Goal: Information Seeking & Learning: Check status

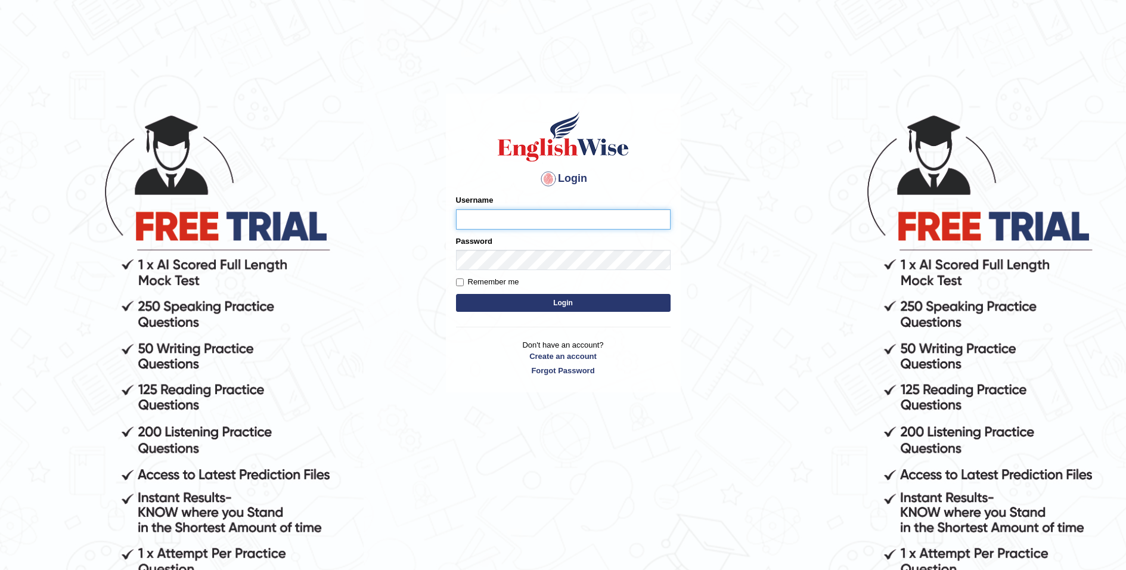
type input "Aliceenyonam"
click at [561, 302] on button "Login" at bounding box center [563, 303] width 215 height 18
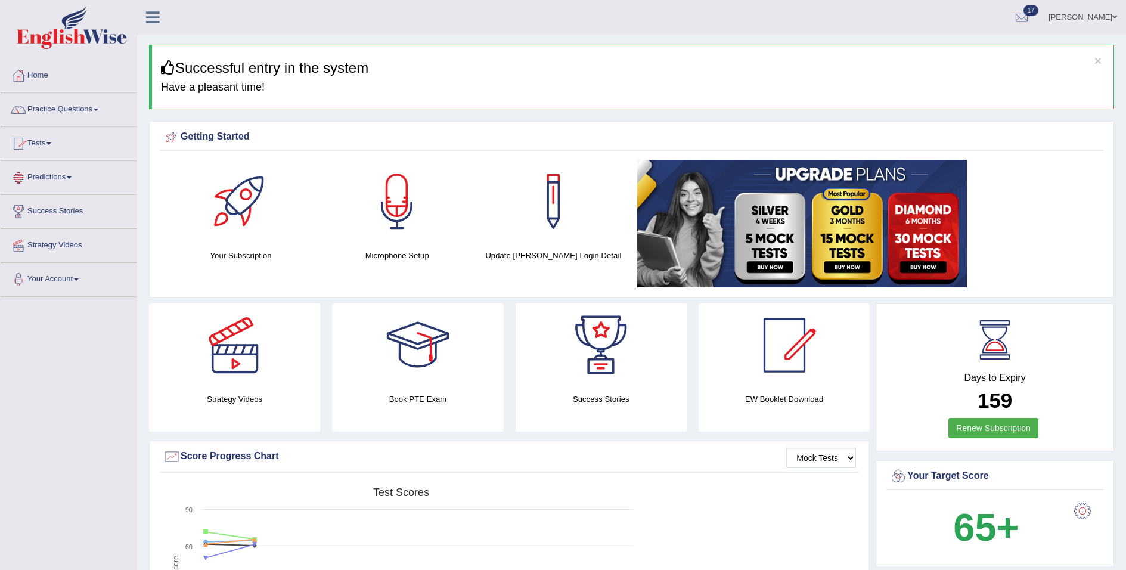
click at [42, 135] on link "Tests" at bounding box center [69, 142] width 136 height 30
click at [54, 187] on link "Take Mock Test" at bounding box center [77, 192] width 111 height 21
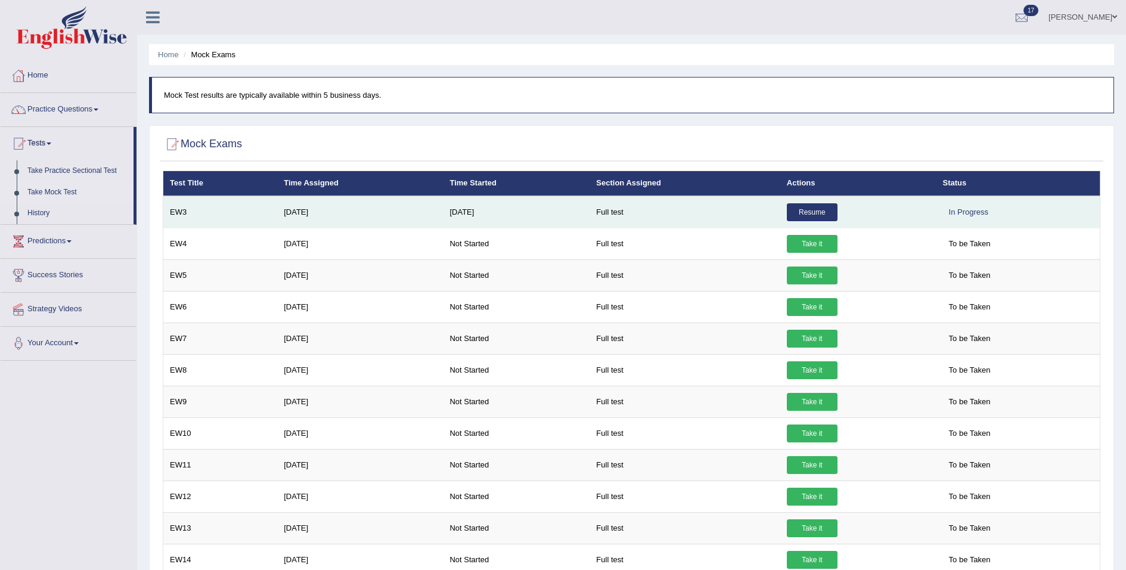
click at [810, 209] on link "Resume" at bounding box center [812, 212] width 51 height 18
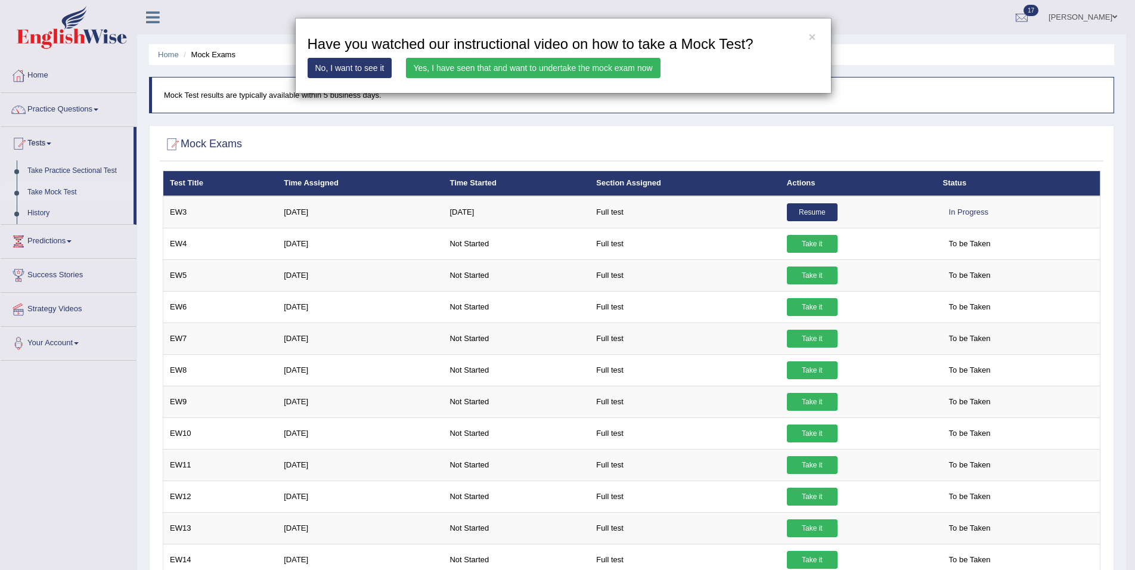
click at [602, 64] on link "Yes, I have seen that and want to undertake the mock exam now" at bounding box center [533, 68] width 255 height 20
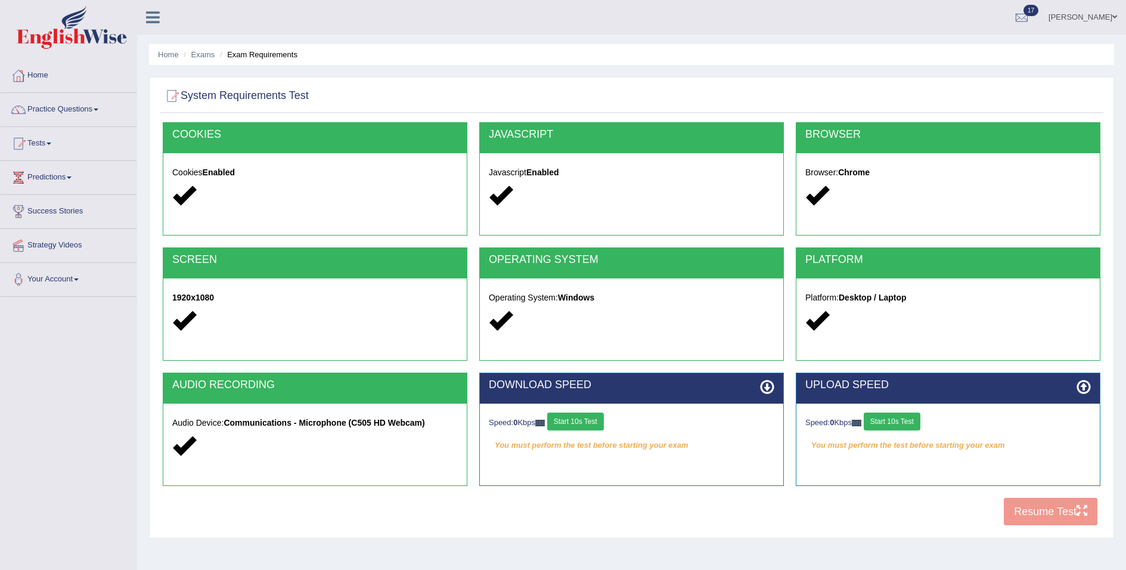
click at [600, 432] on div "Speed: 0 Kbps Start 10s Test" at bounding box center [632, 423] width 286 height 21
click at [569, 416] on button "Start 10s Test" at bounding box center [575, 422] width 57 height 18
click at [885, 423] on button "Start 10s Test" at bounding box center [892, 422] width 57 height 18
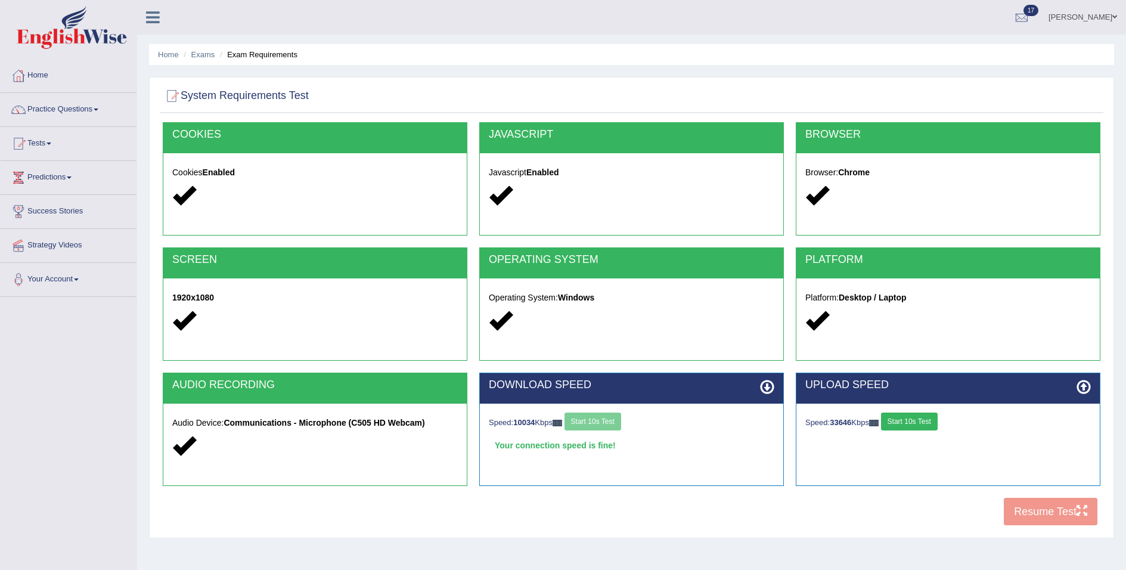
click at [1022, 509] on div "COOKIES Cookies Enabled JAVASCRIPT Javascript Enabled BROWSER Browser: Chrome S…" at bounding box center [632, 327] width 944 height 410
click at [1028, 509] on button "Resume Test" at bounding box center [1051, 511] width 94 height 27
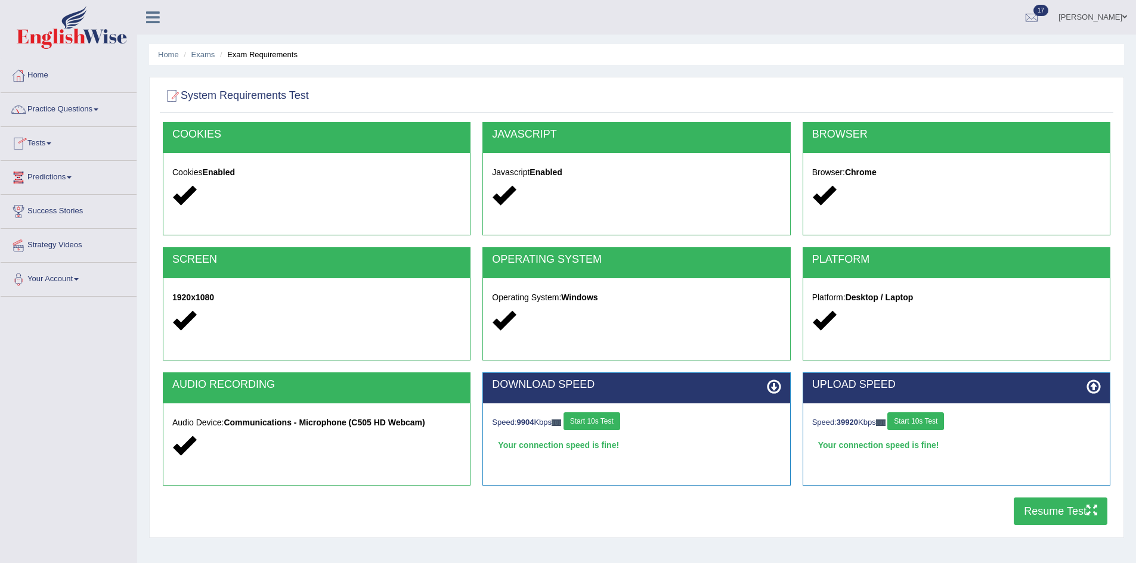
click at [51, 143] on span at bounding box center [49, 143] width 5 height 2
click at [62, 191] on link "Take Mock Test" at bounding box center [77, 192] width 111 height 21
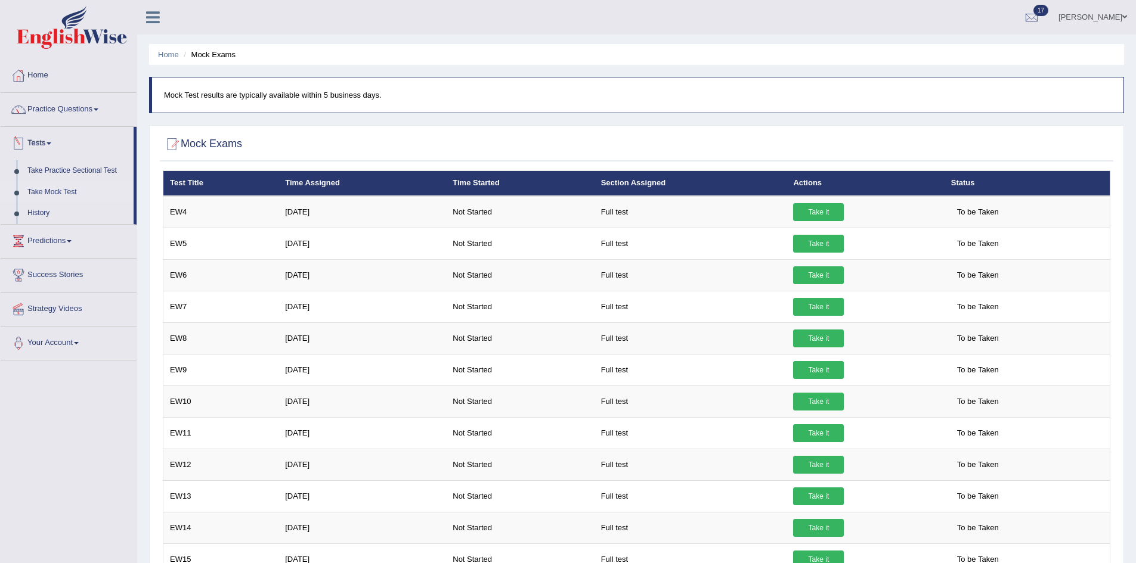
click at [51, 145] on link "Tests" at bounding box center [67, 142] width 133 height 30
click at [44, 137] on link "Tests" at bounding box center [69, 142] width 136 height 30
click at [41, 209] on link "History" at bounding box center [77, 213] width 111 height 21
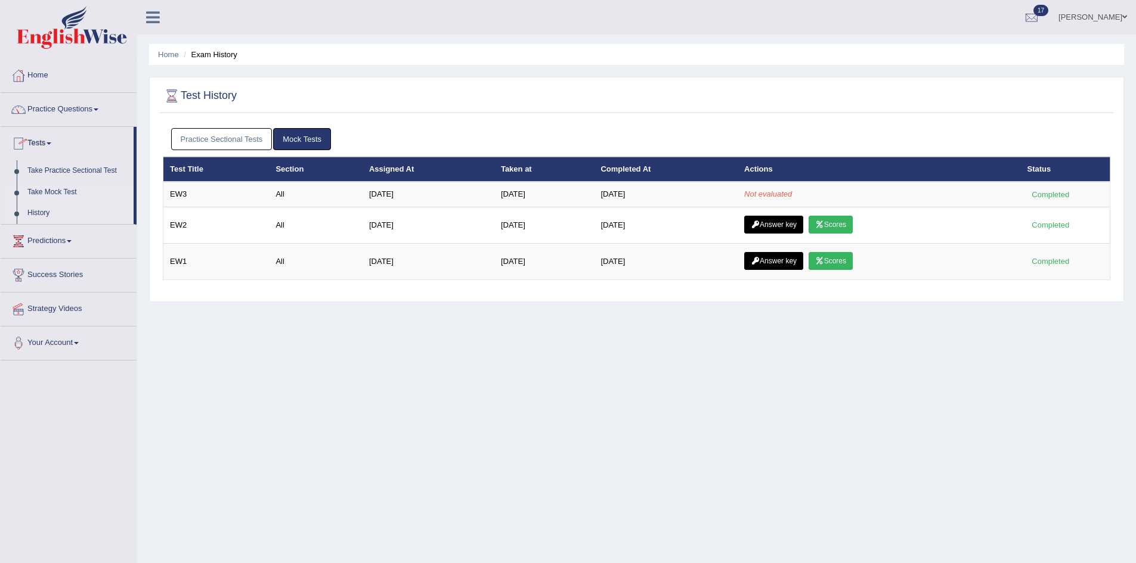
click at [40, 190] on link "Take Mock Test" at bounding box center [77, 192] width 111 height 21
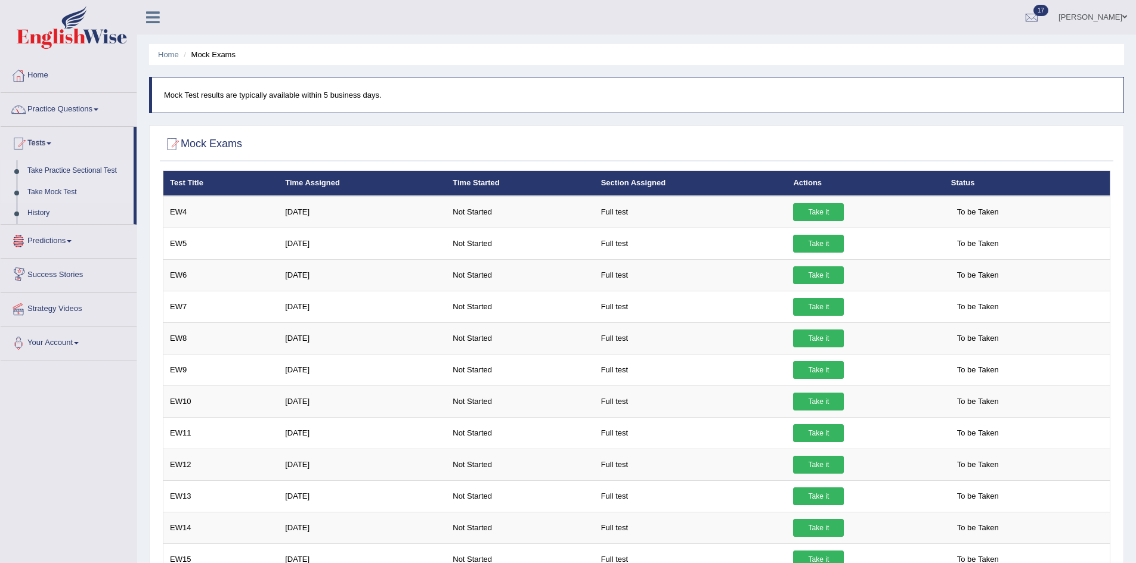
click at [54, 167] on link "Take Practice Sectional Test" at bounding box center [77, 170] width 111 height 21
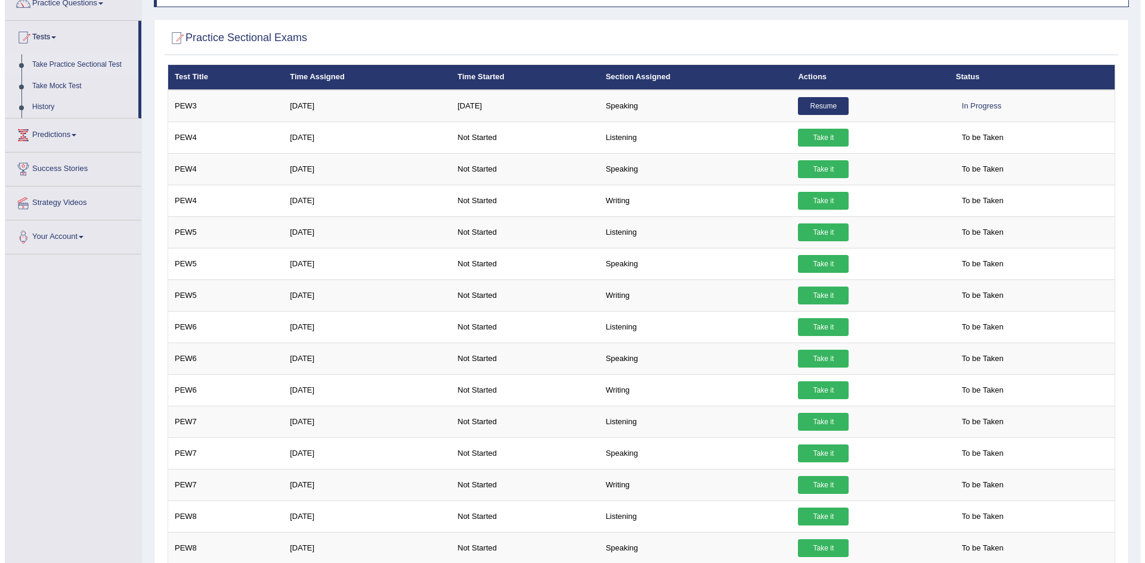
scroll to position [104, 0]
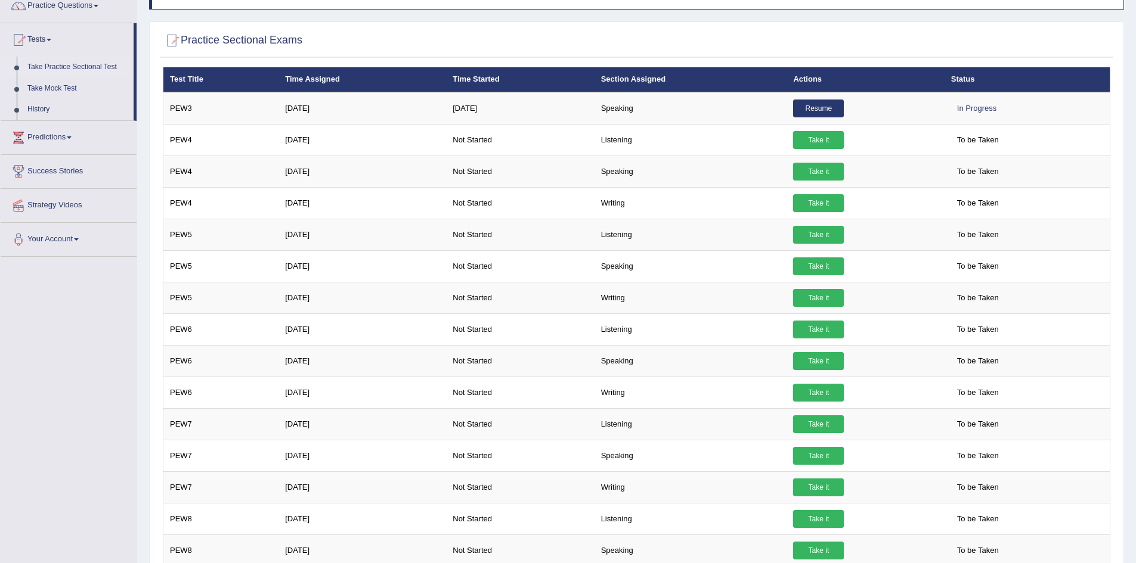
click at [1135, 190] on html "Toggle navigation Home Practice Questions Speaking Practice Read Aloud Repeat S…" at bounding box center [568, 177] width 1136 height 563
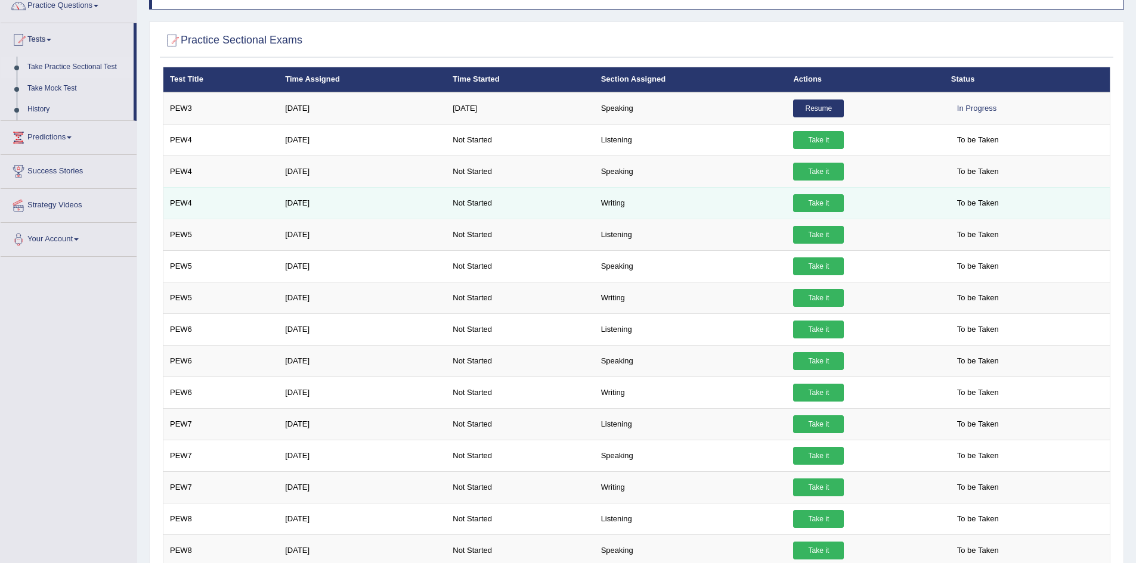
click at [812, 200] on link "Take it" at bounding box center [818, 203] width 51 height 18
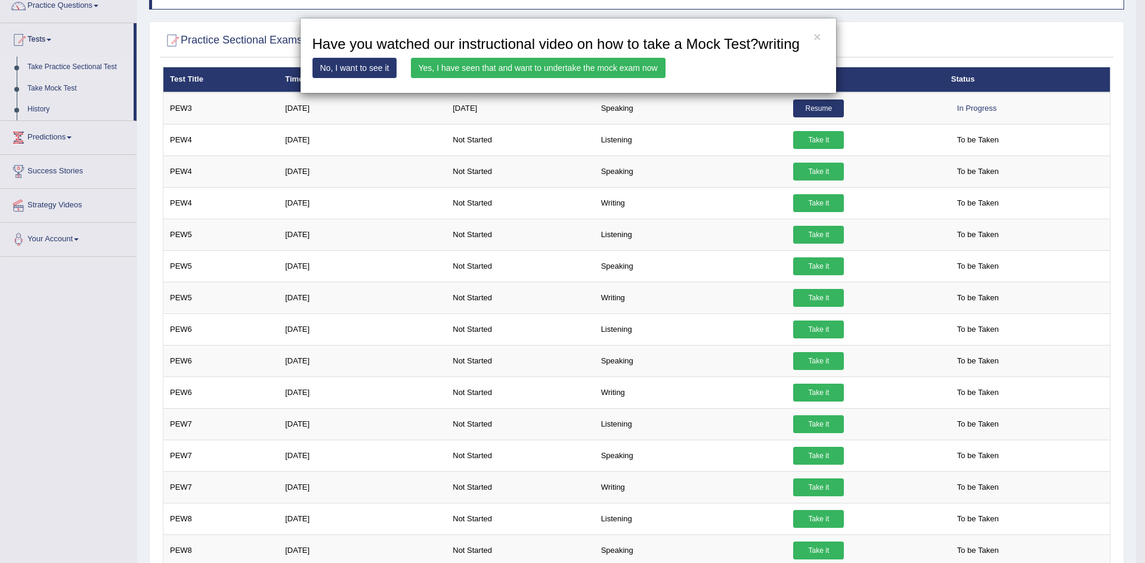
click at [587, 67] on link "Yes, I have seen that and want to undertake the mock exam now" at bounding box center [538, 68] width 255 height 20
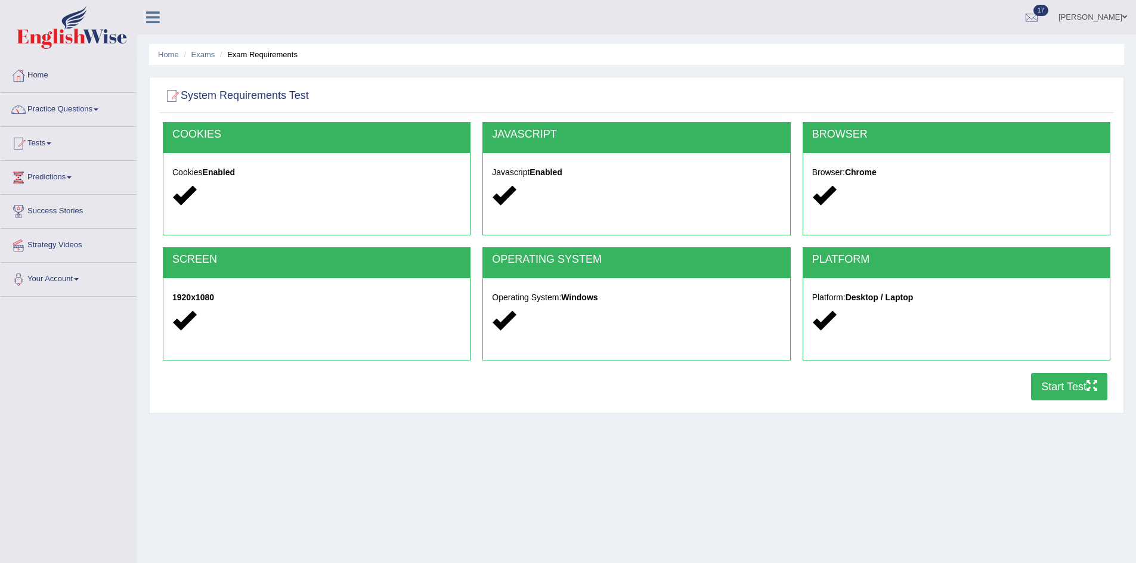
click at [1059, 390] on button "Start Test" at bounding box center [1069, 386] width 76 height 27
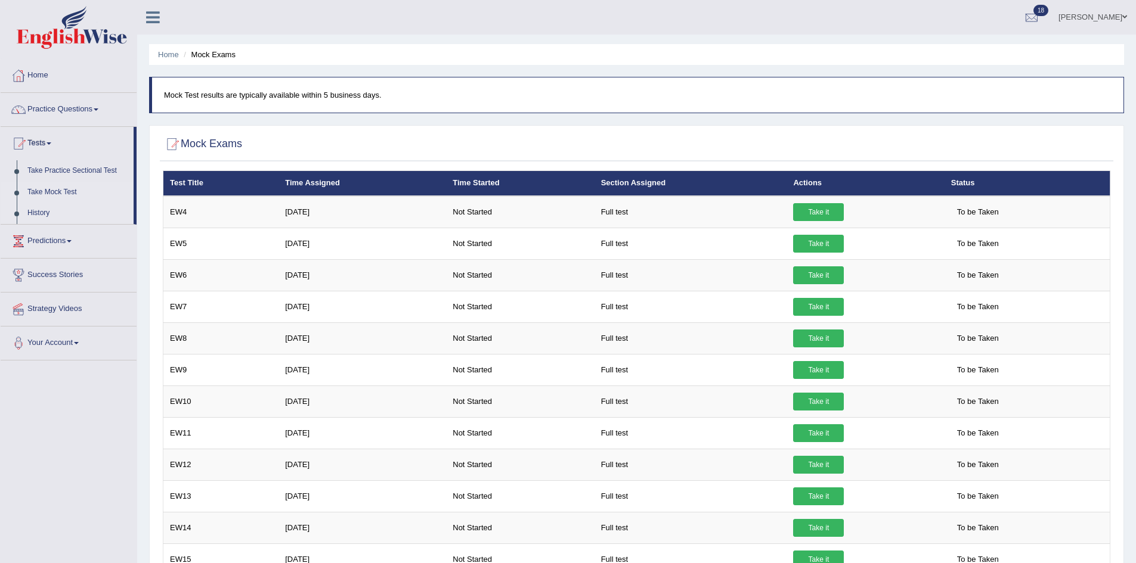
click at [46, 210] on link "History" at bounding box center [77, 213] width 111 height 21
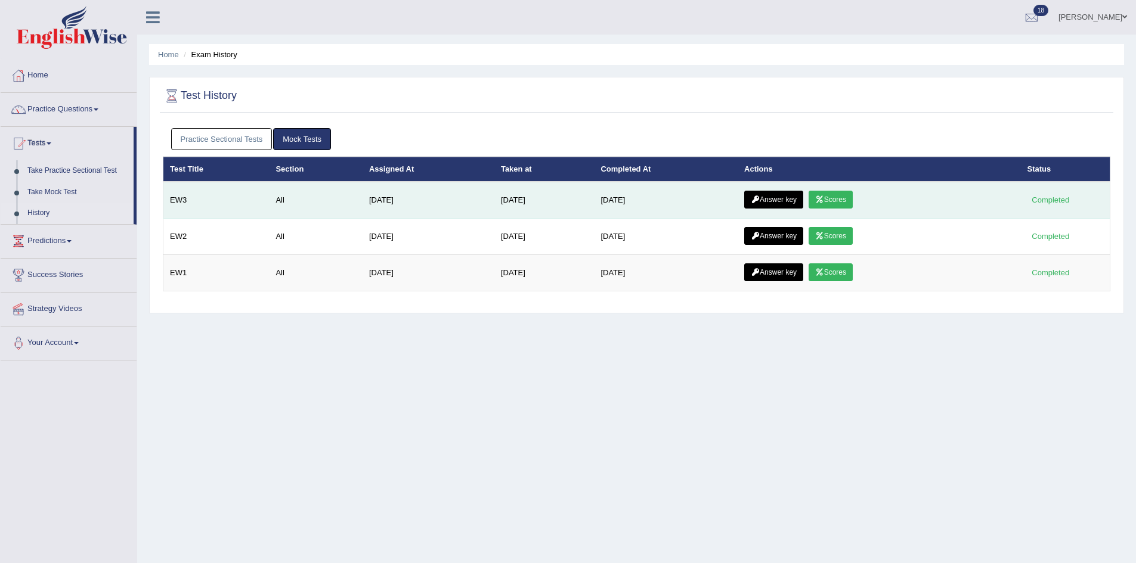
click at [835, 196] on link "Scores" at bounding box center [830, 200] width 44 height 18
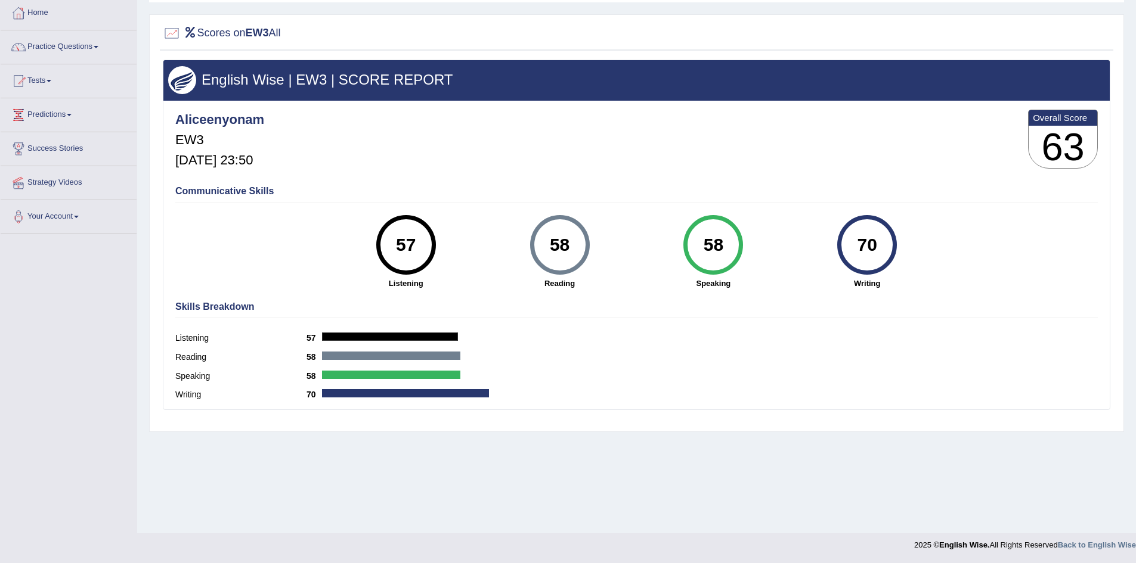
scroll to position [55, 0]
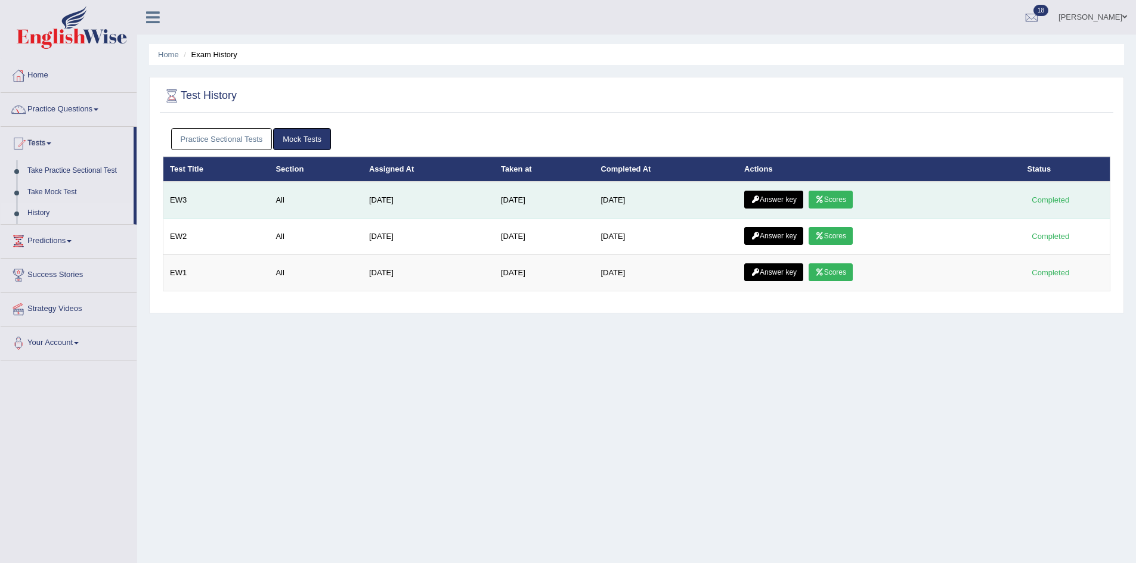
click at [788, 197] on link "Answer key" at bounding box center [773, 200] width 59 height 18
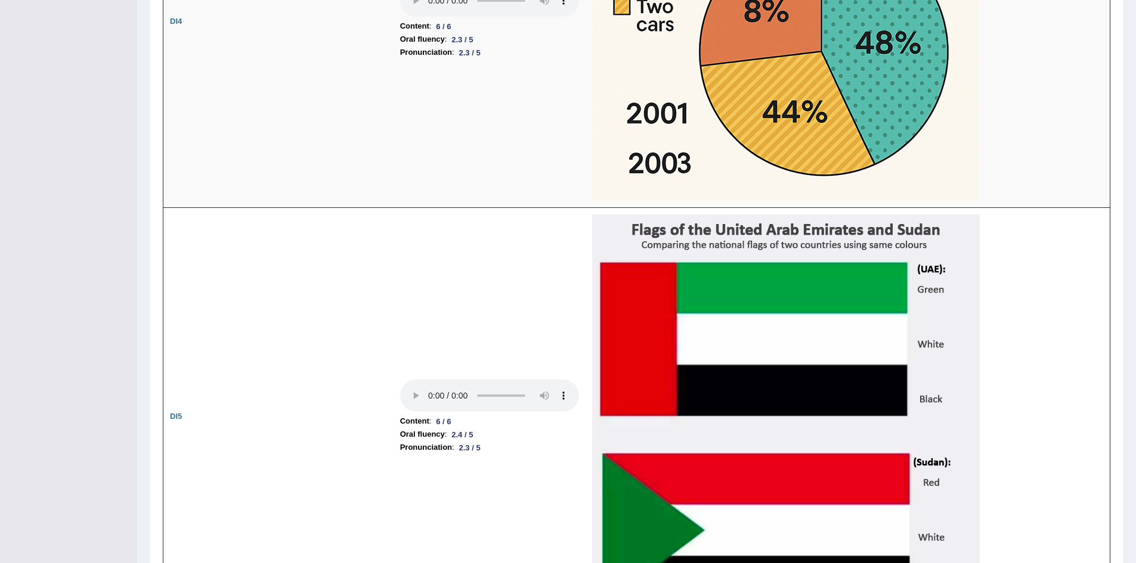
scroll to position [2723, 0]
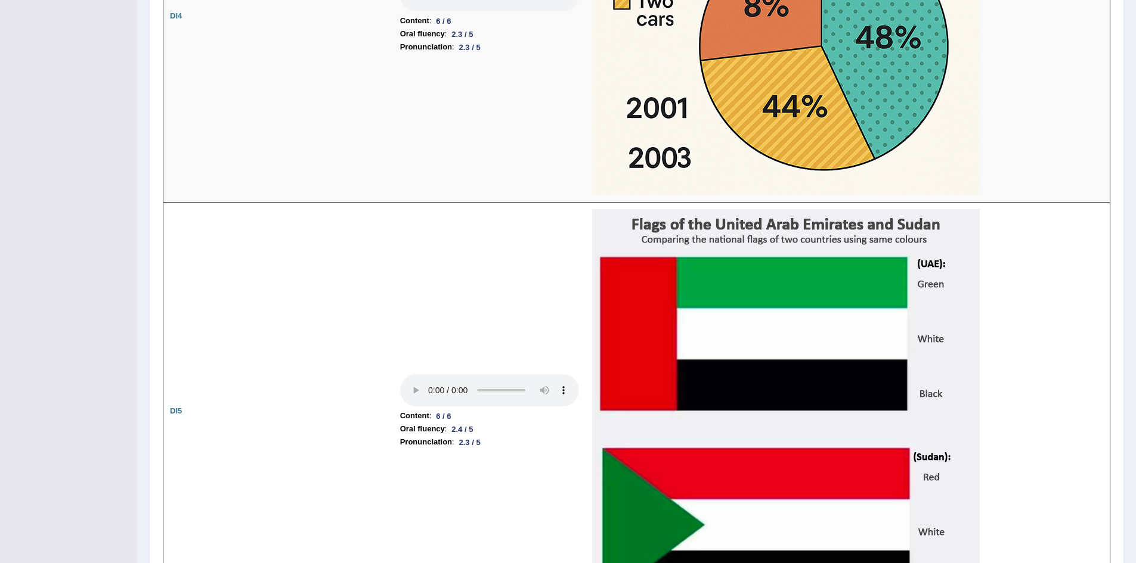
drag, startPoint x: 1144, startPoint y: 64, endPoint x: 1144, endPoint y: 400, distance: 336.2
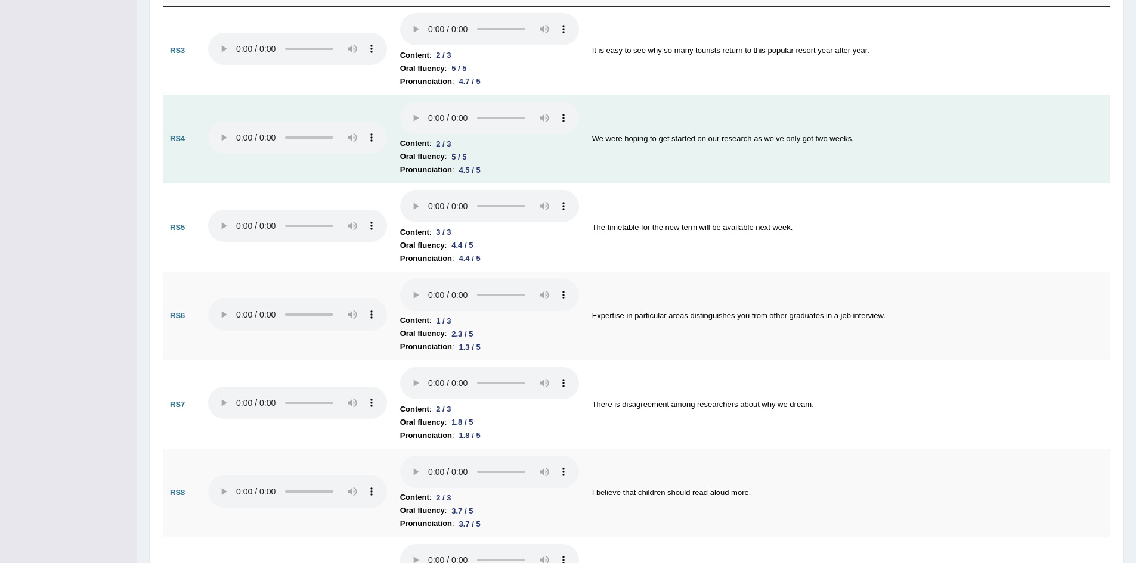
scroll to position [951, 0]
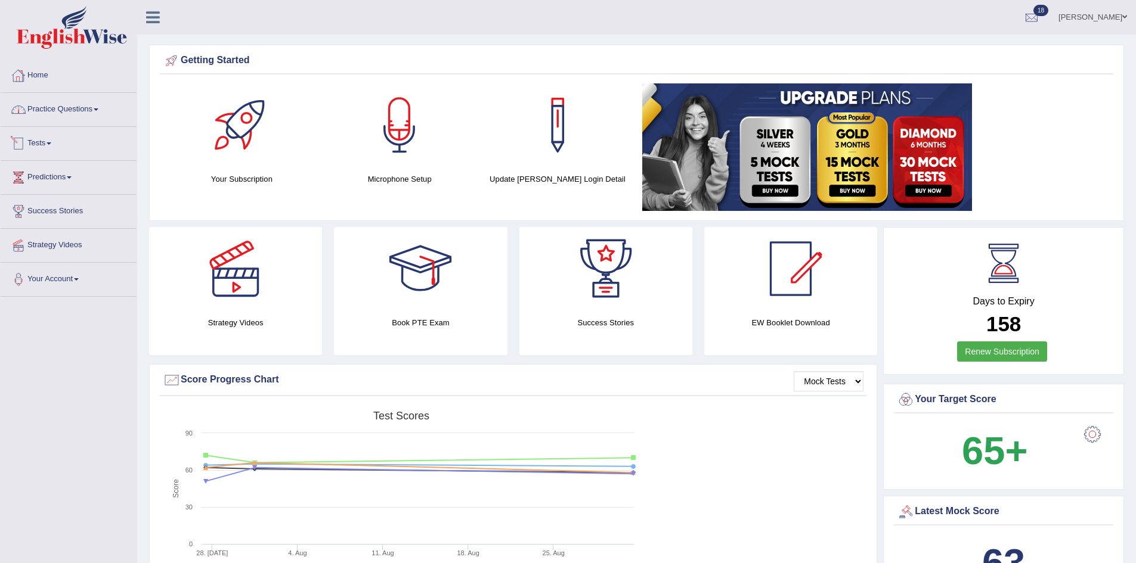
click at [39, 142] on link "Tests" at bounding box center [69, 142] width 136 height 30
click at [41, 210] on link "History" at bounding box center [77, 213] width 111 height 21
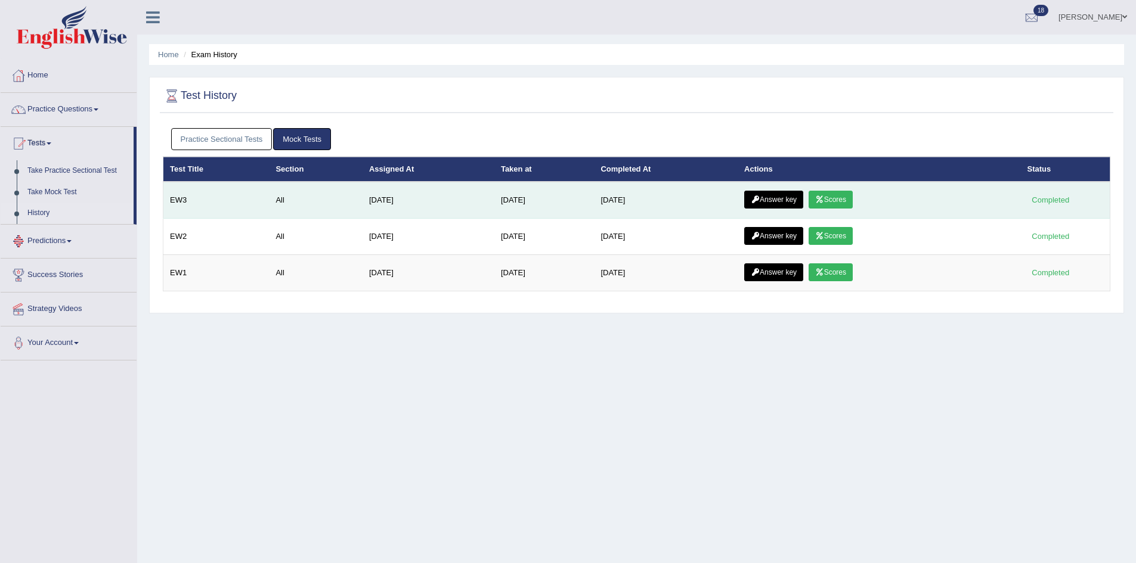
click at [771, 201] on link "Answer key" at bounding box center [773, 200] width 59 height 18
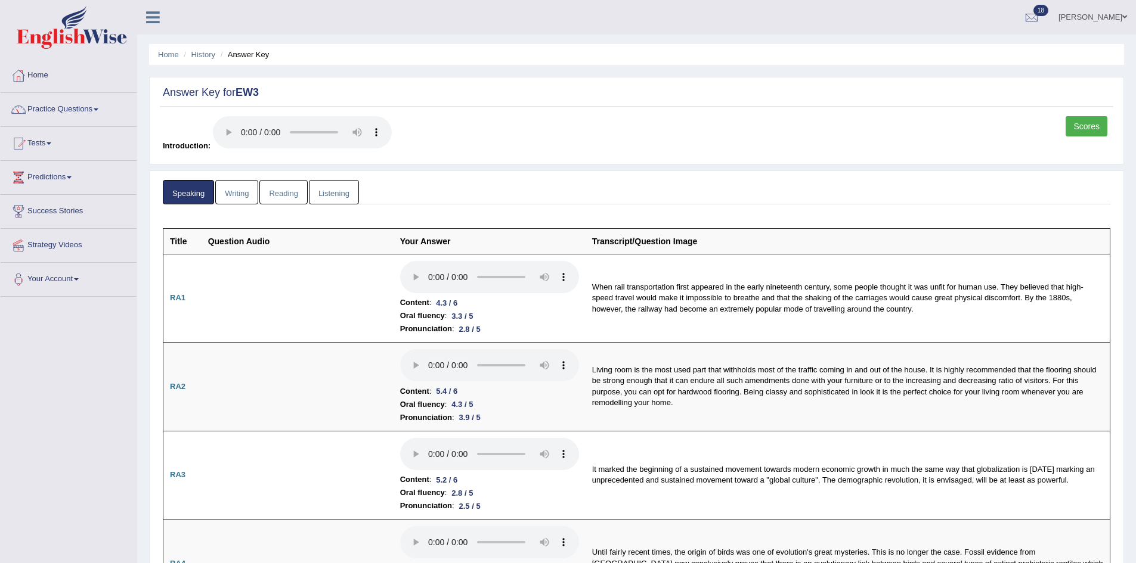
click at [237, 199] on link "Writing" at bounding box center [236, 192] width 43 height 24
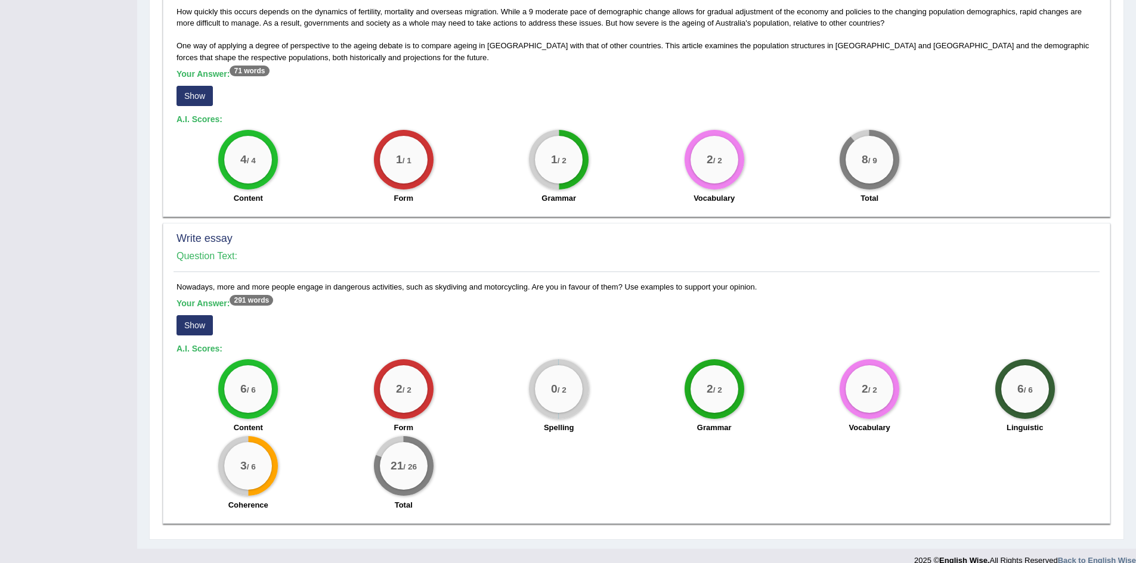
scroll to position [742, 0]
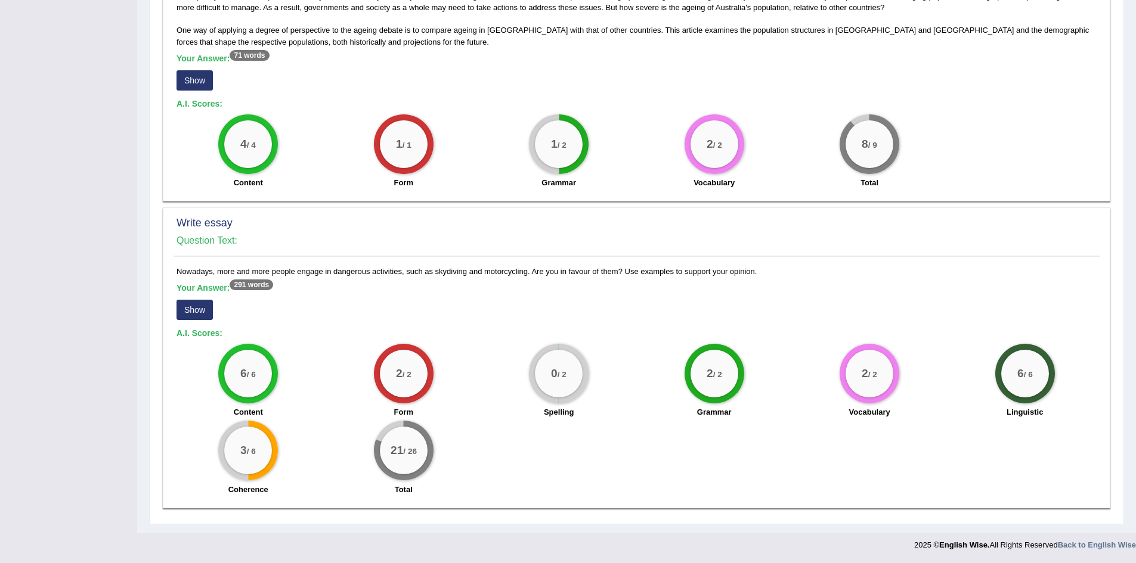
click at [193, 309] on button "Show" at bounding box center [194, 310] width 36 height 20
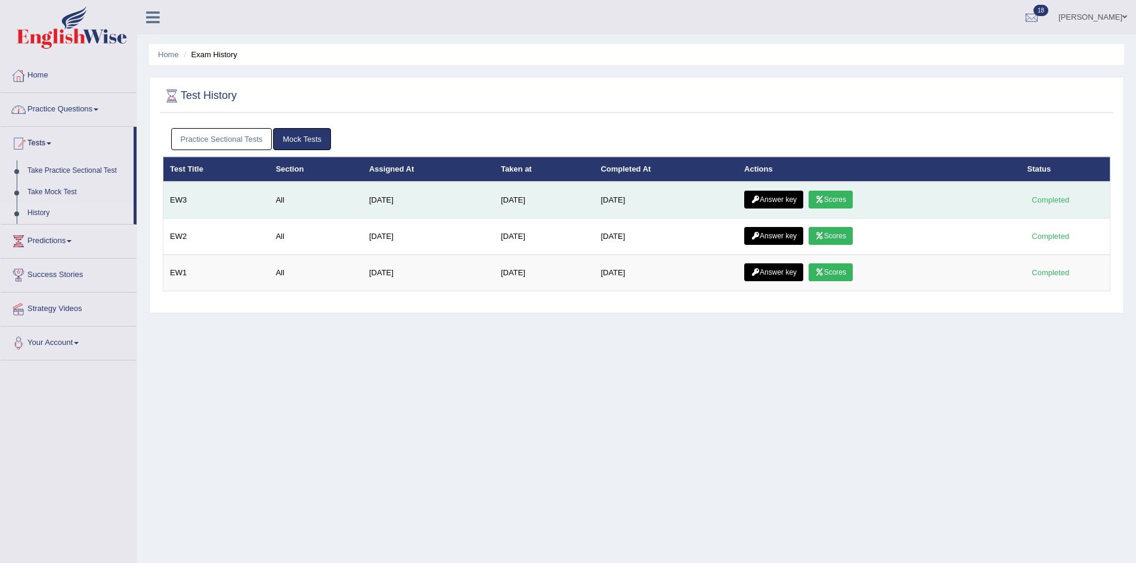
click at [785, 195] on link "Answer key" at bounding box center [773, 200] width 59 height 18
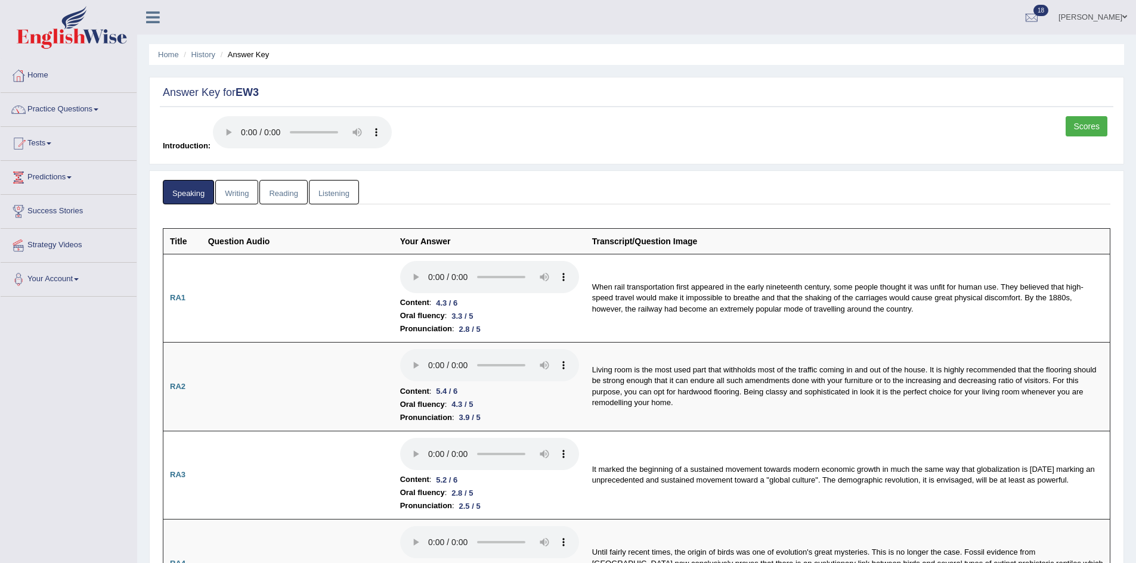
click at [274, 188] on link "Reading" at bounding box center [283, 192] width 48 height 24
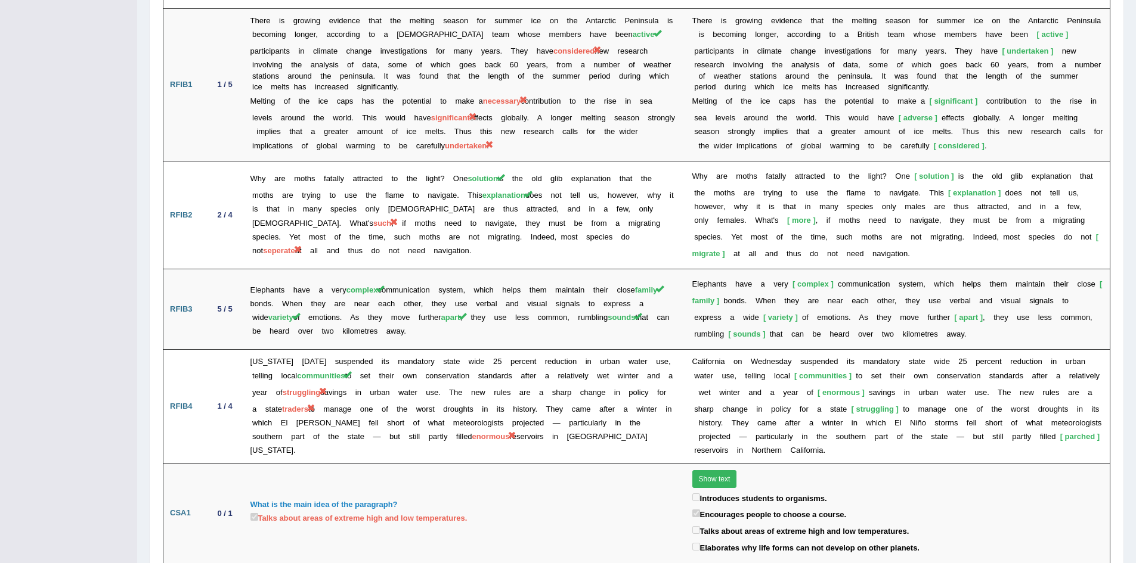
scroll to position [1582, 0]
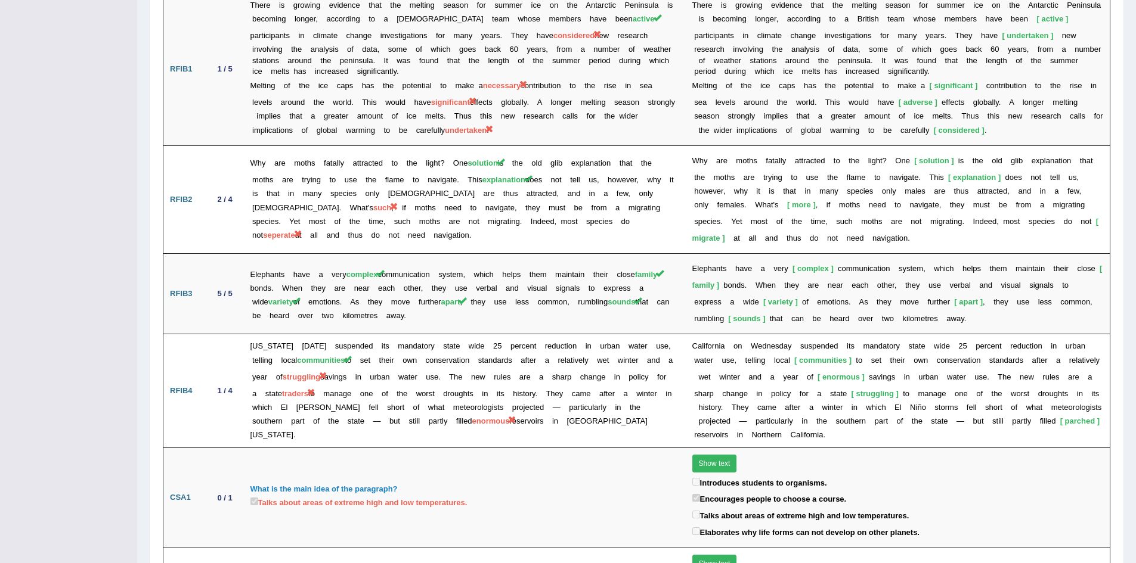
drag, startPoint x: 1136, startPoint y: 86, endPoint x: 1142, endPoint y: 460, distance: 373.8
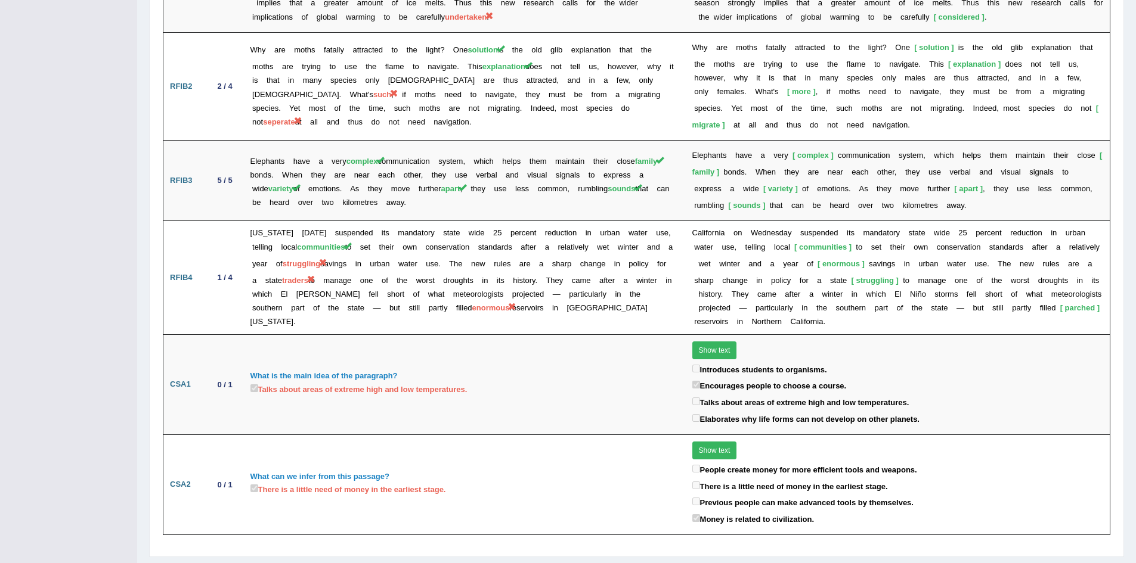
scroll to position [1728, 0]
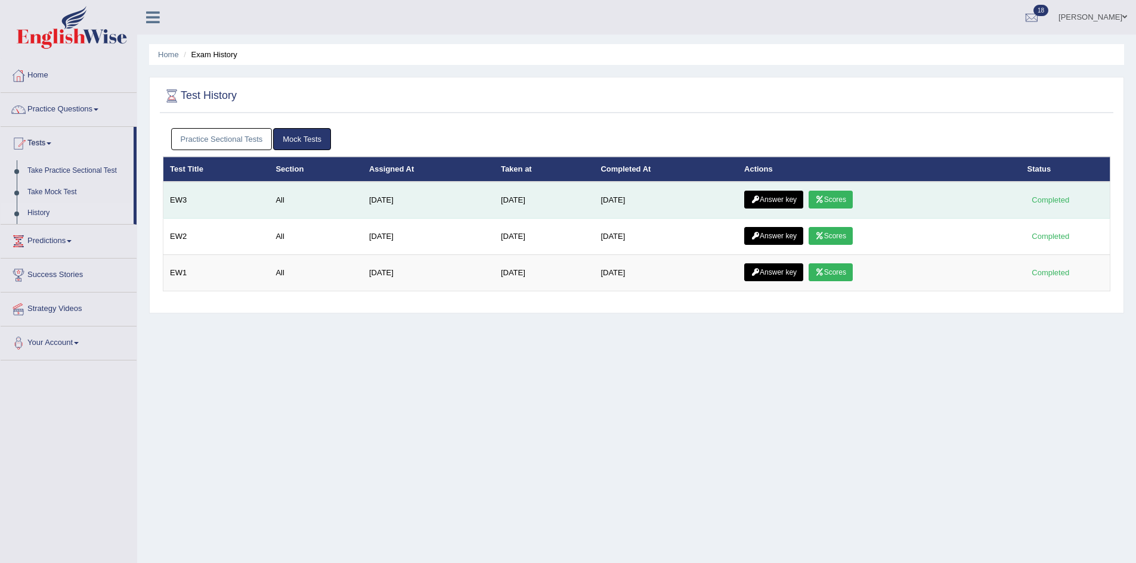
click at [774, 199] on link "Answer key" at bounding box center [773, 200] width 59 height 18
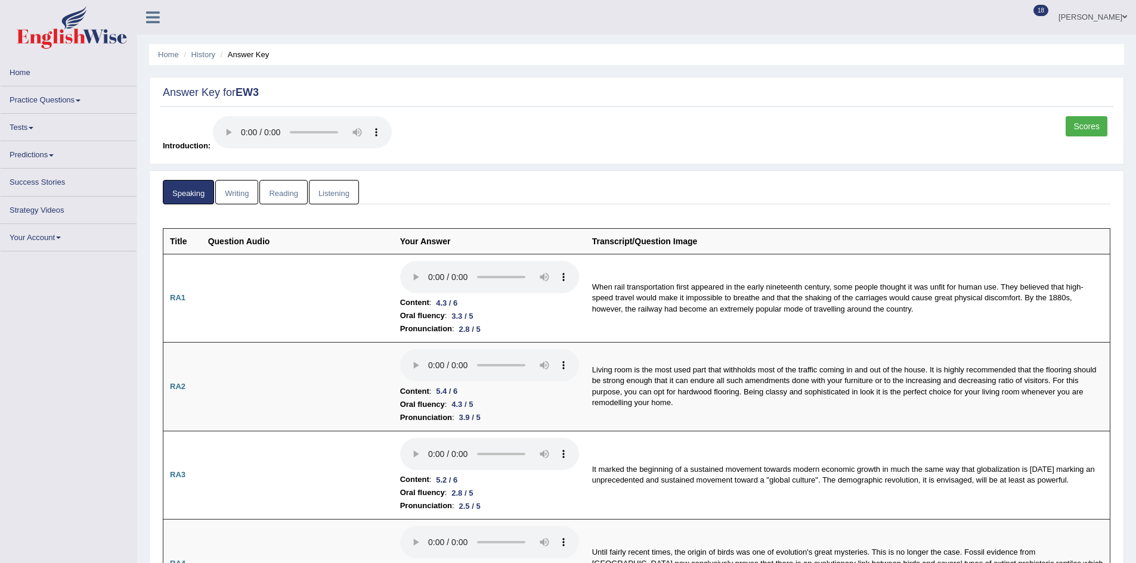
click at [335, 190] on link "Listening" at bounding box center [334, 192] width 50 height 24
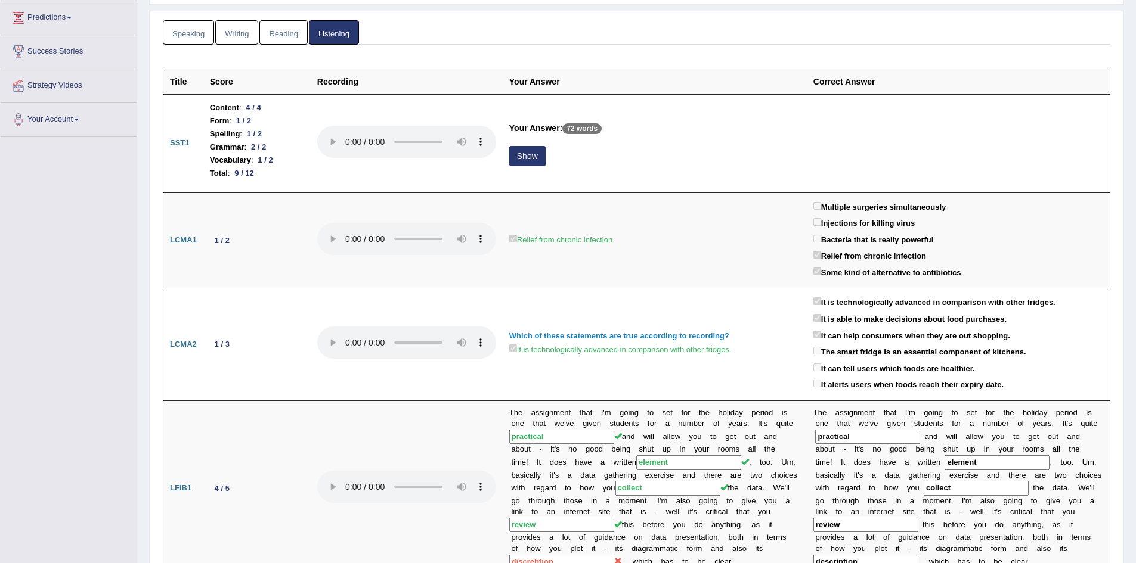
scroll to position [162, 0]
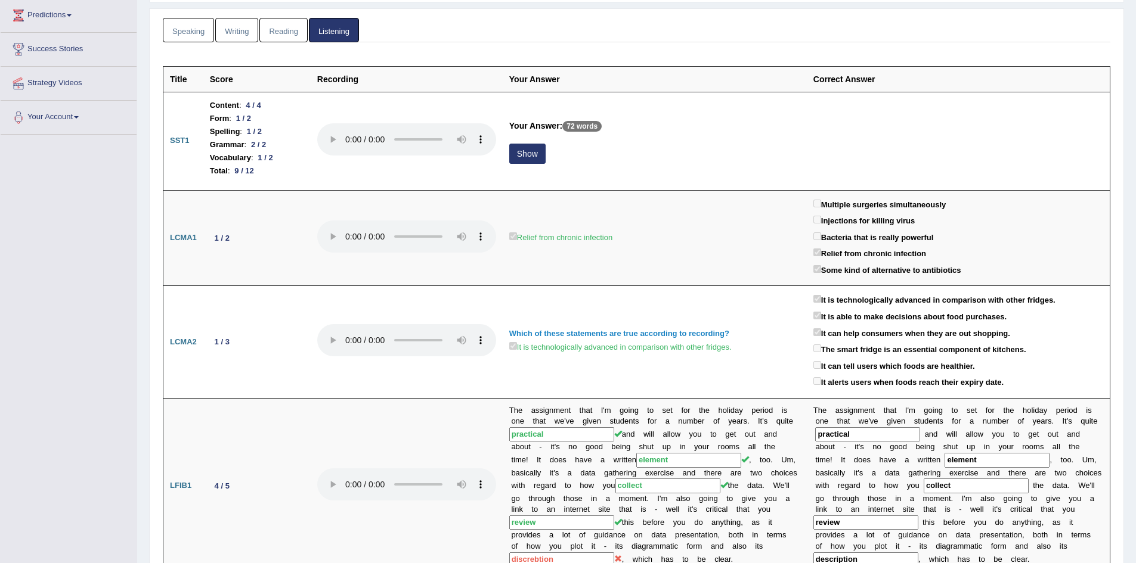
drag, startPoint x: 1140, startPoint y: 105, endPoint x: 1141, endPoint y: 147, distance: 41.7
click at [1135, 147] on html "Toggle navigation Home Practice Questions Speaking Practice Read Aloud Repeat S…" at bounding box center [568, 119] width 1136 height 563
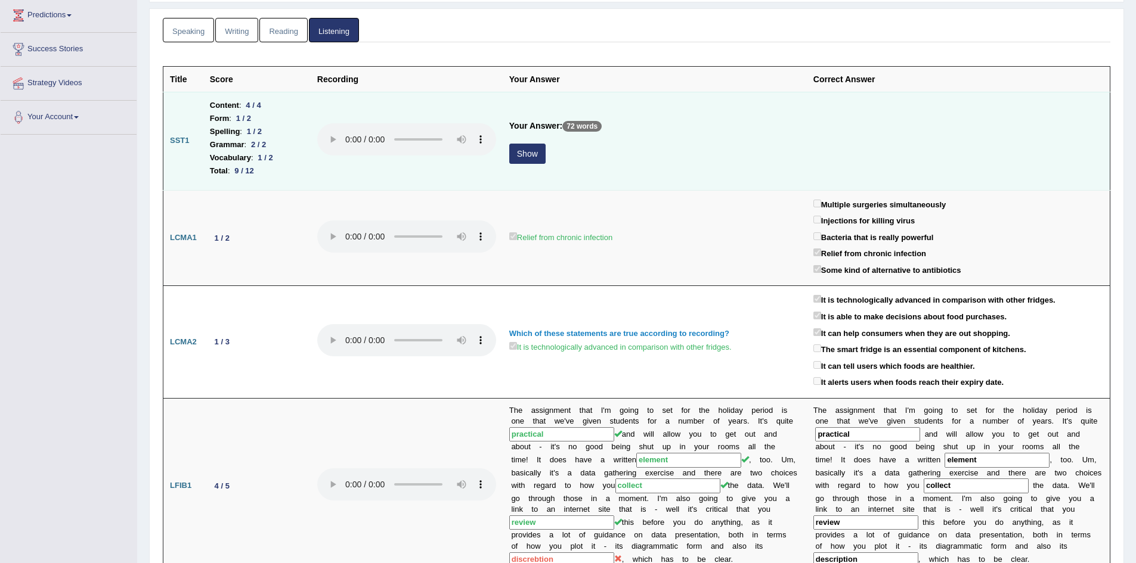
click at [528, 154] on button "Show" at bounding box center [527, 154] width 36 height 20
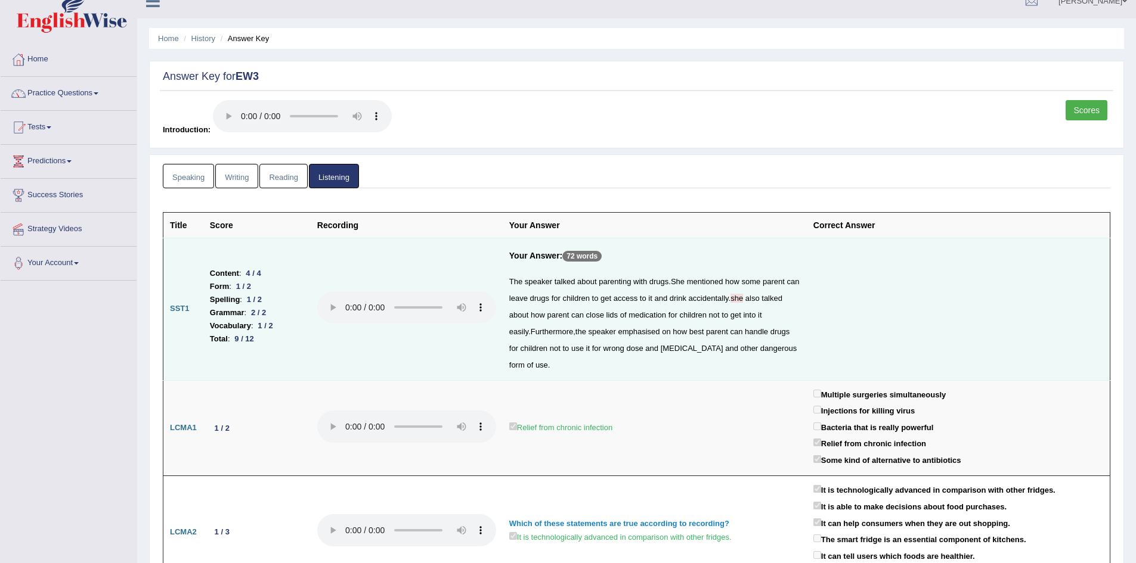
scroll to position [0, 0]
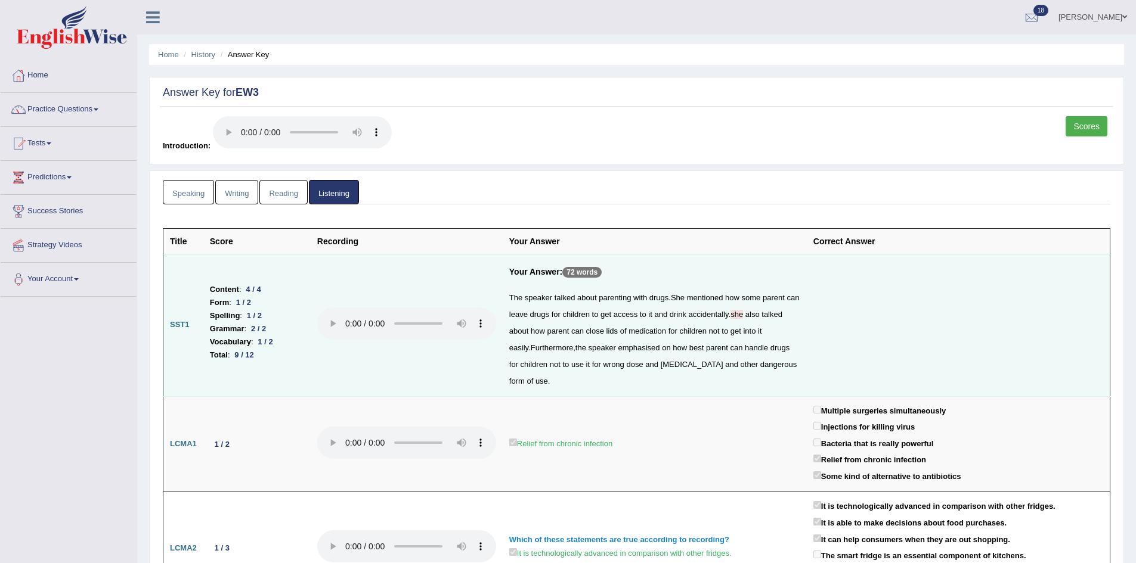
click at [1074, 119] on link "Scores" at bounding box center [1086, 126] width 42 height 20
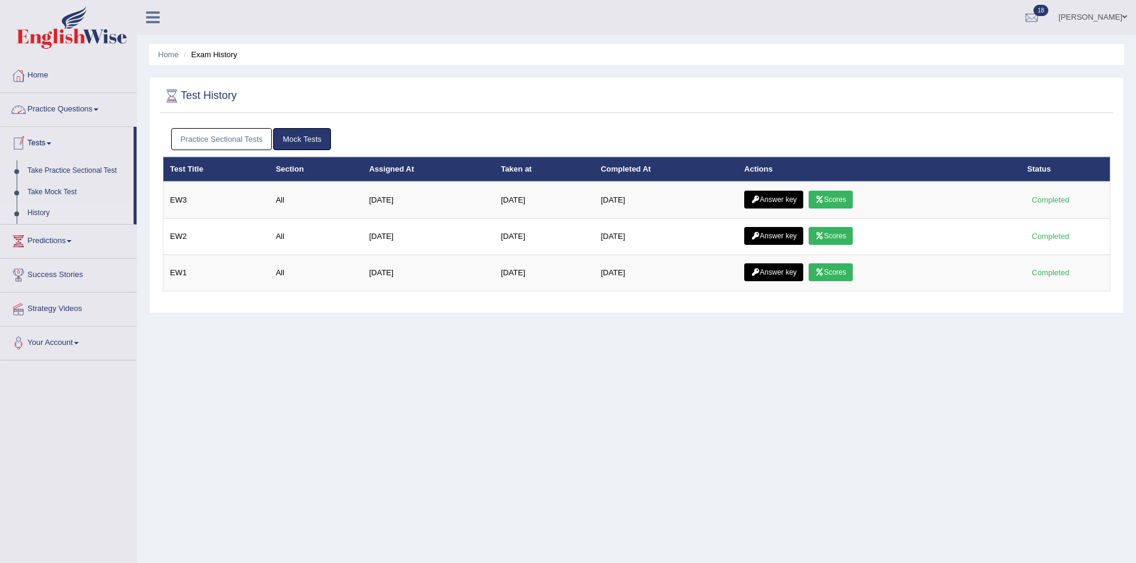
click at [38, 215] on link "History" at bounding box center [77, 213] width 111 height 21
click at [46, 167] on link "Take Practice Sectional Test" at bounding box center [77, 170] width 111 height 21
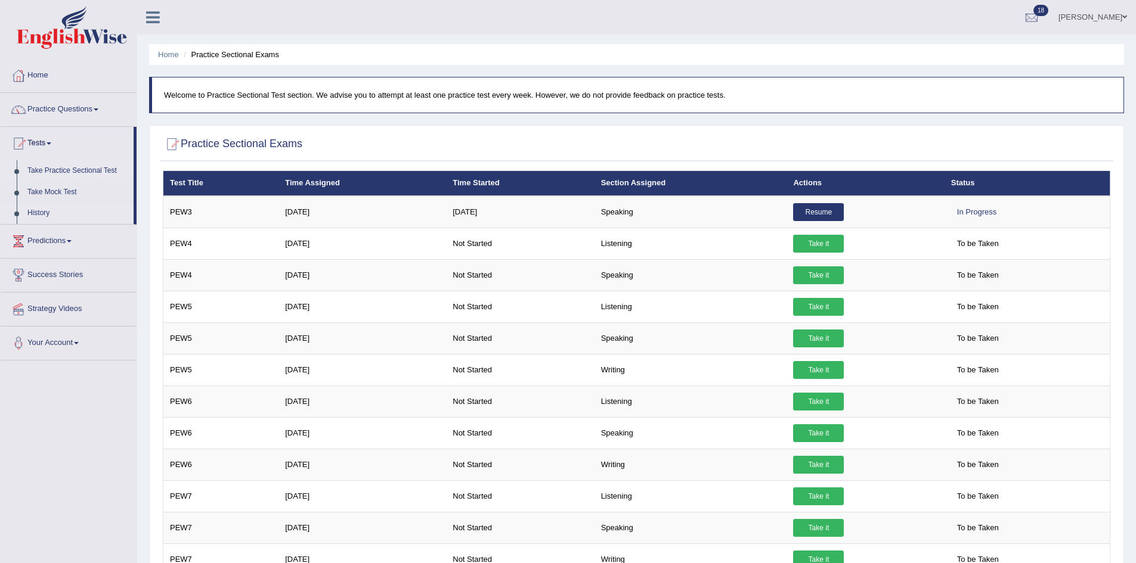
click at [33, 212] on link "History" at bounding box center [77, 213] width 111 height 21
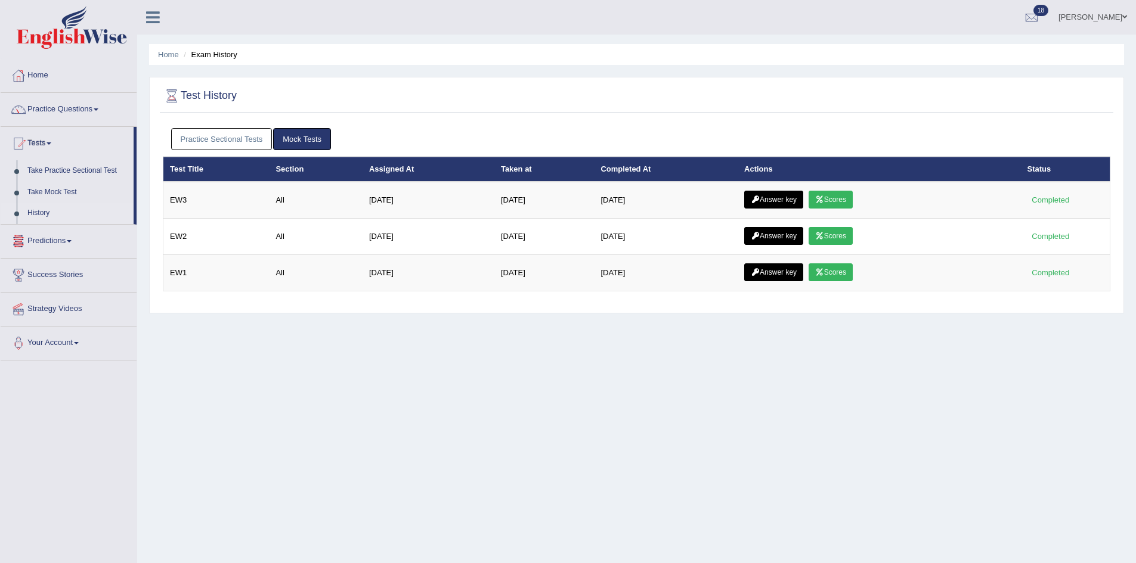
click at [219, 135] on link "Practice Sectional Tests" at bounding box center [221, 139] width 101 height 22
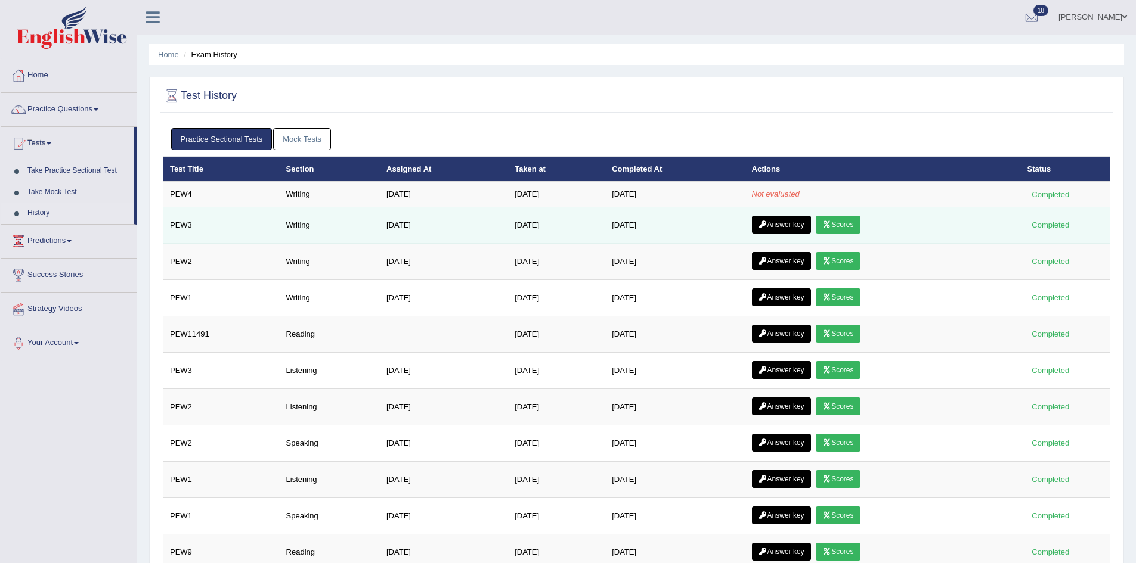
click at [845, 225] on link "Scores" at bounding box center [838, 225] width 44 height 18
